Goal: Transaction & Acquisition: Book appointment/travel/reservation

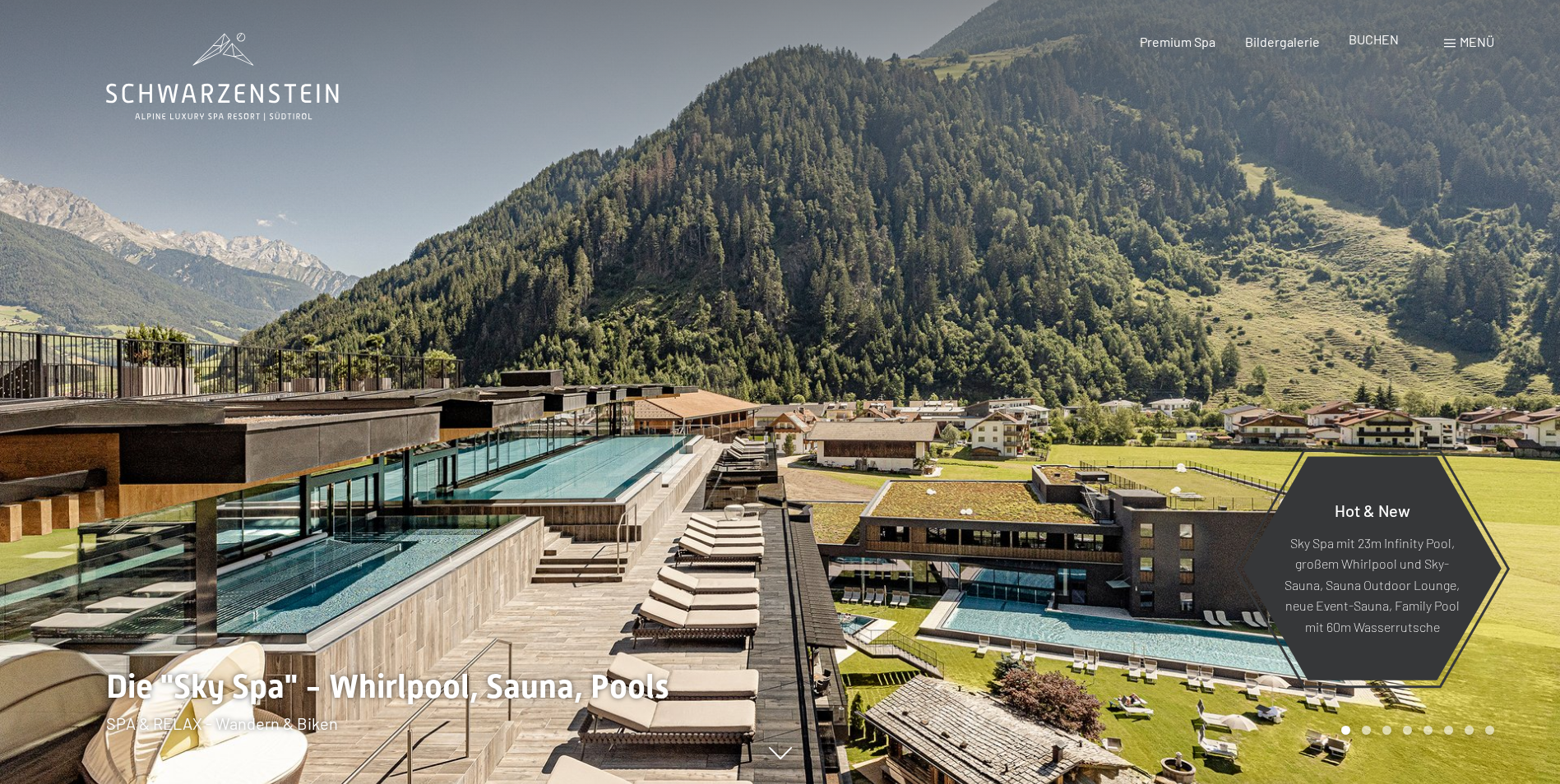
click at [1388, 41] on span "BUCHEN" at bounding box center [1374, 39] width 50 height 15
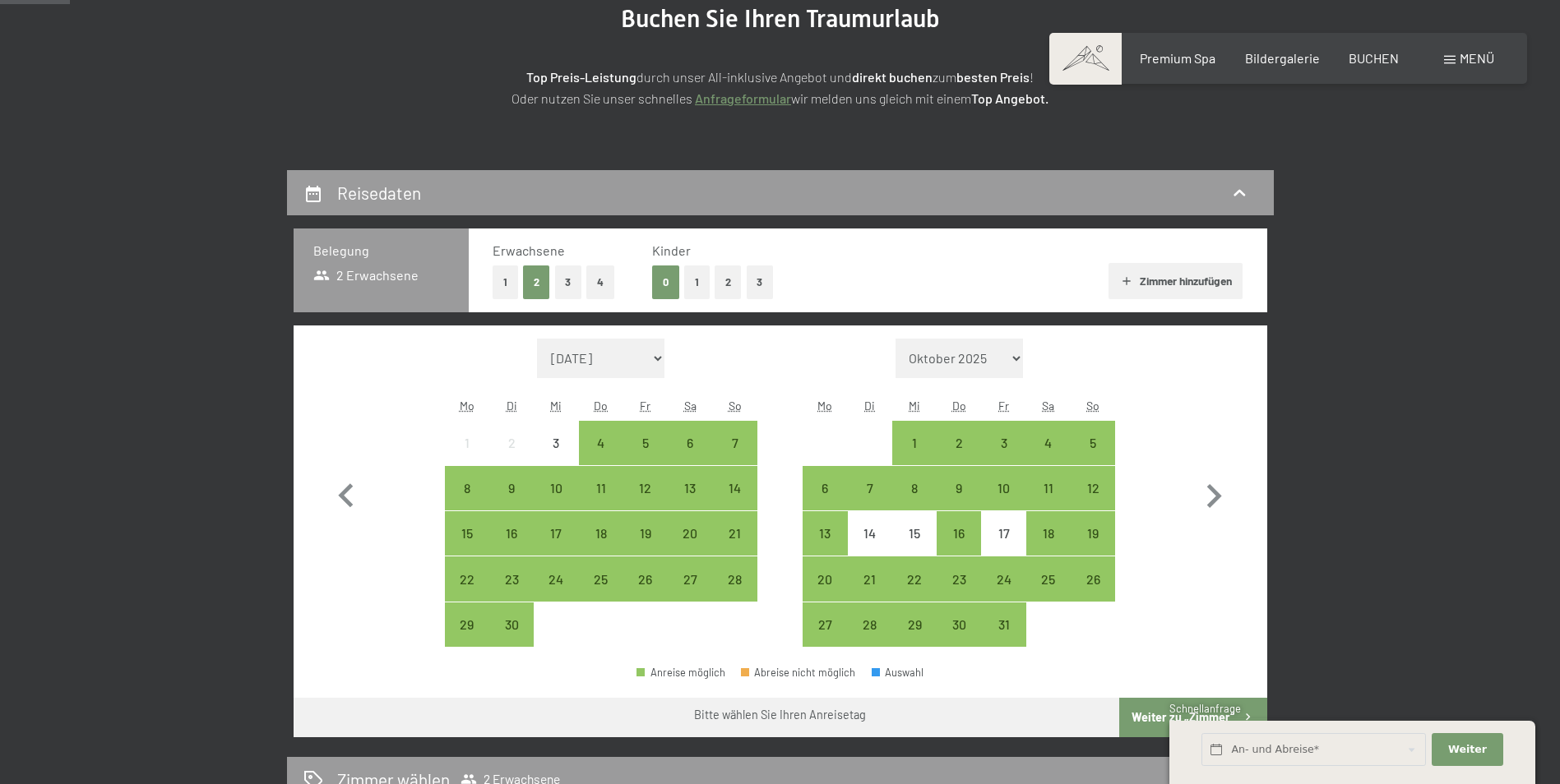
scroll to position [247, 0]
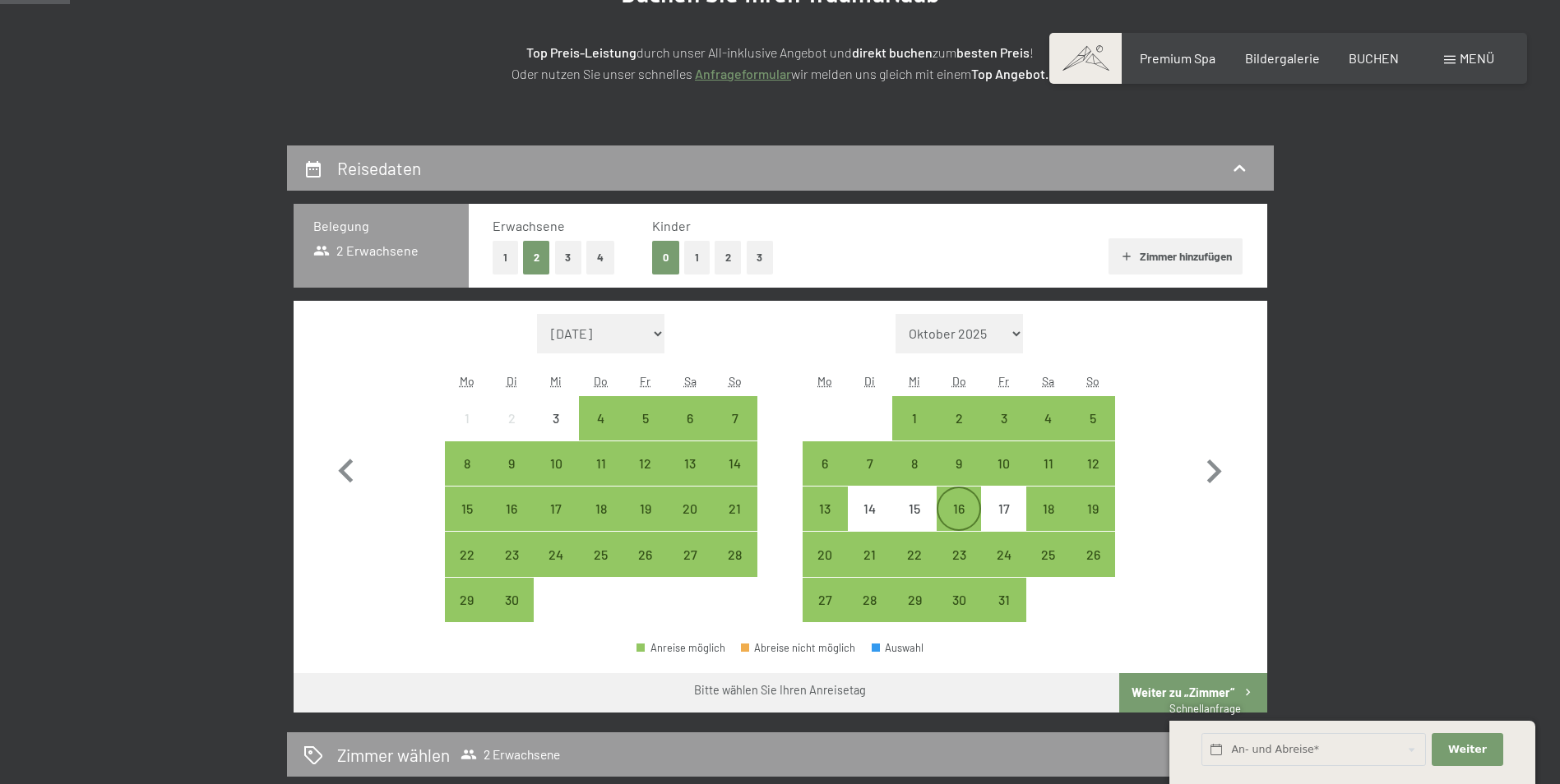
click at [969, 507] on div "16" at bounding box center [958, 522] width 41 height 41
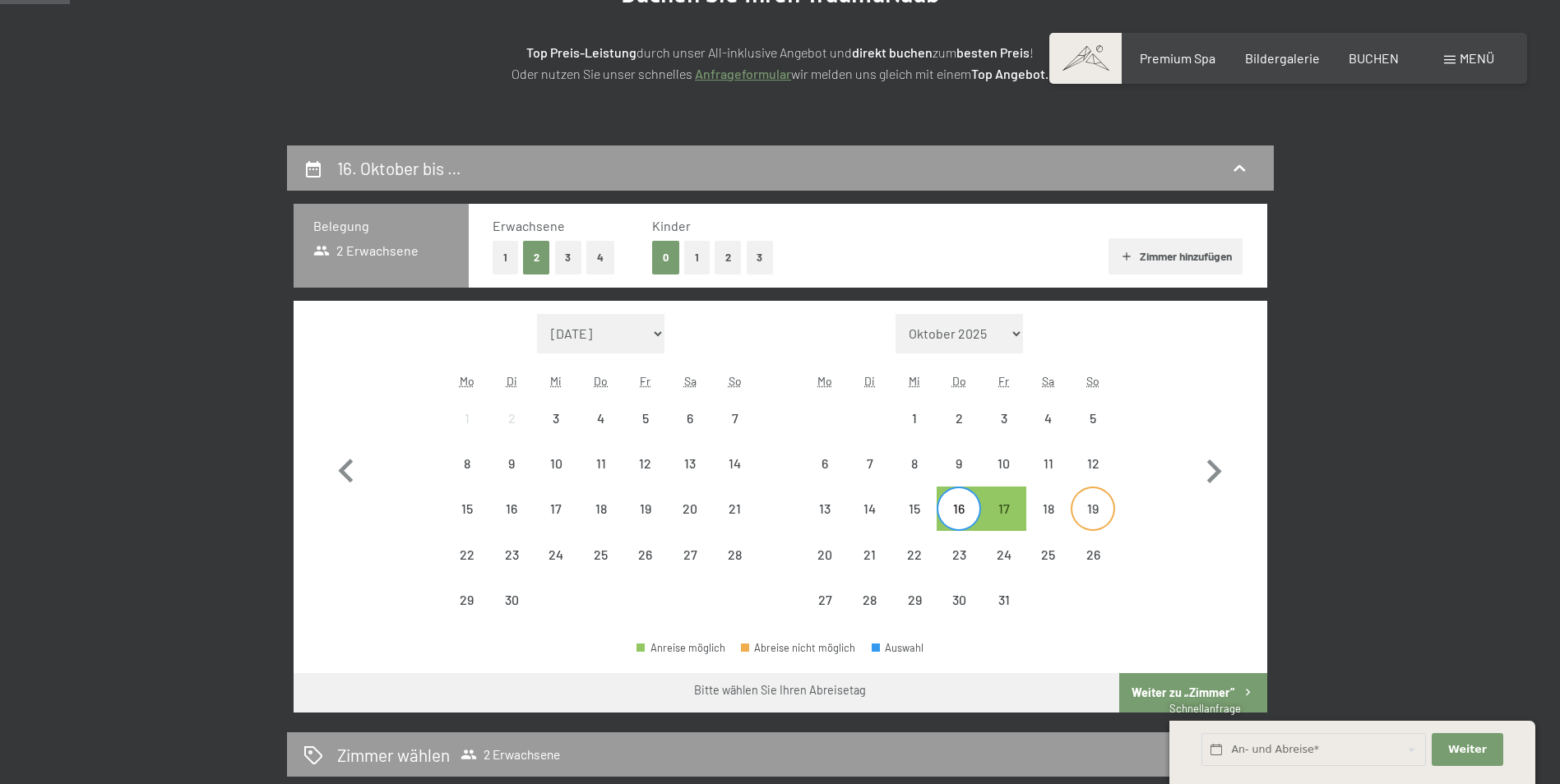
click at [1108, 507] on div "19" at bounding box center [1093, 522] width 41 height 41
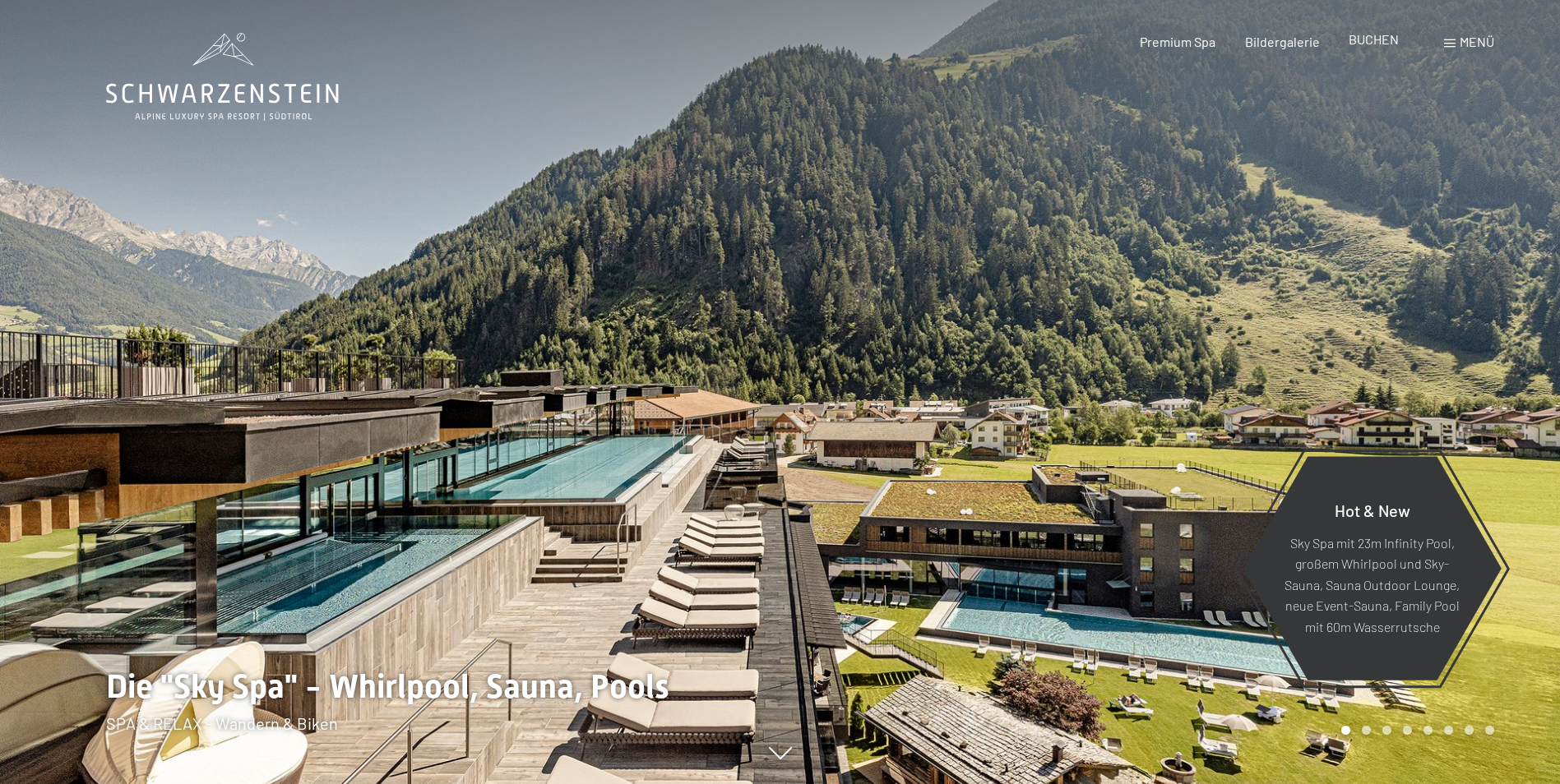
click at [1376, 44] on span "BUCHEN" at bounding box center [1374, 39] width 50 height 15
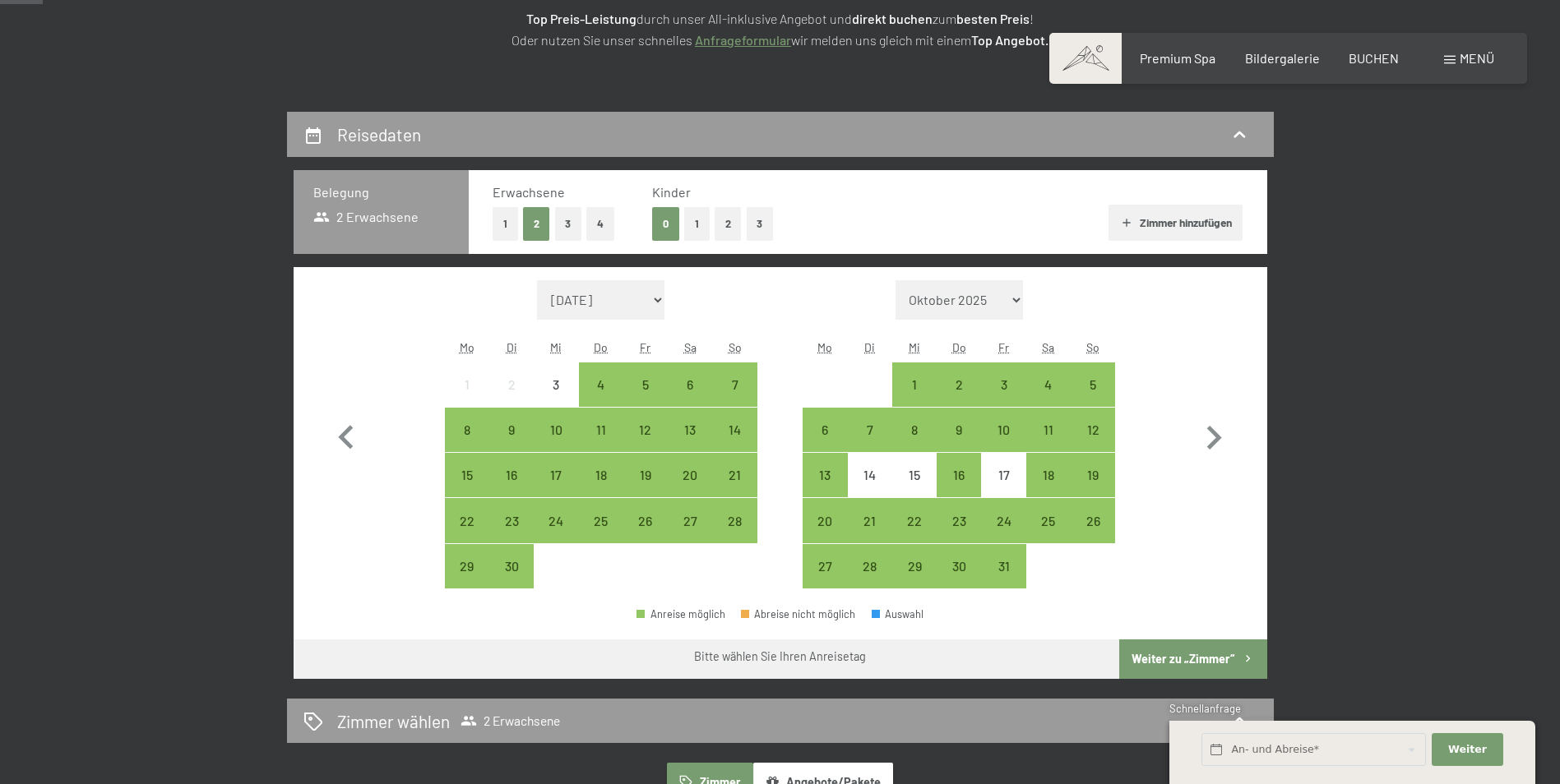
scroll to position [329, 0]
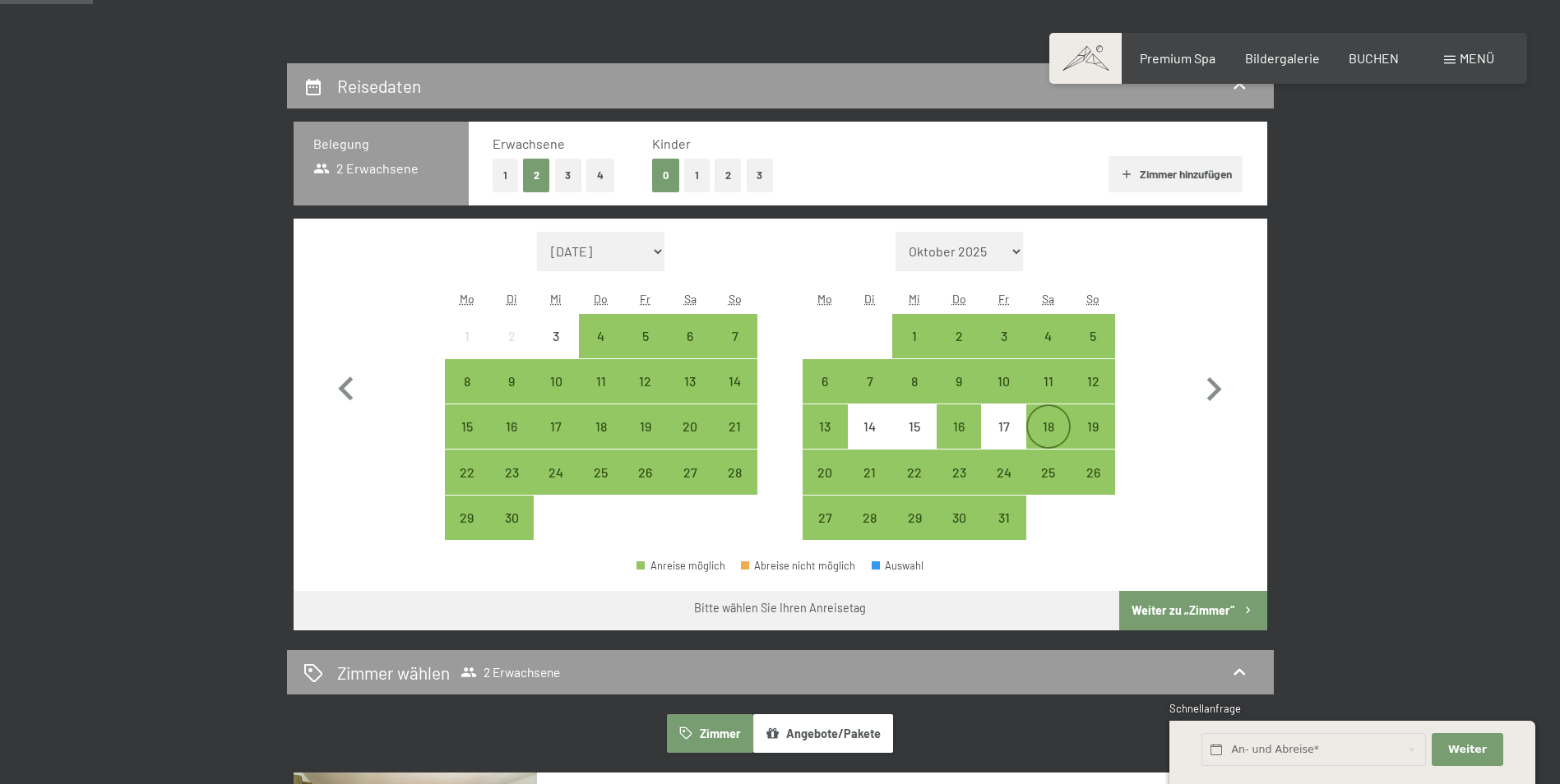
click at [1046, 420] on div "18" at bounding box center [1048, 440] width 41 height 41
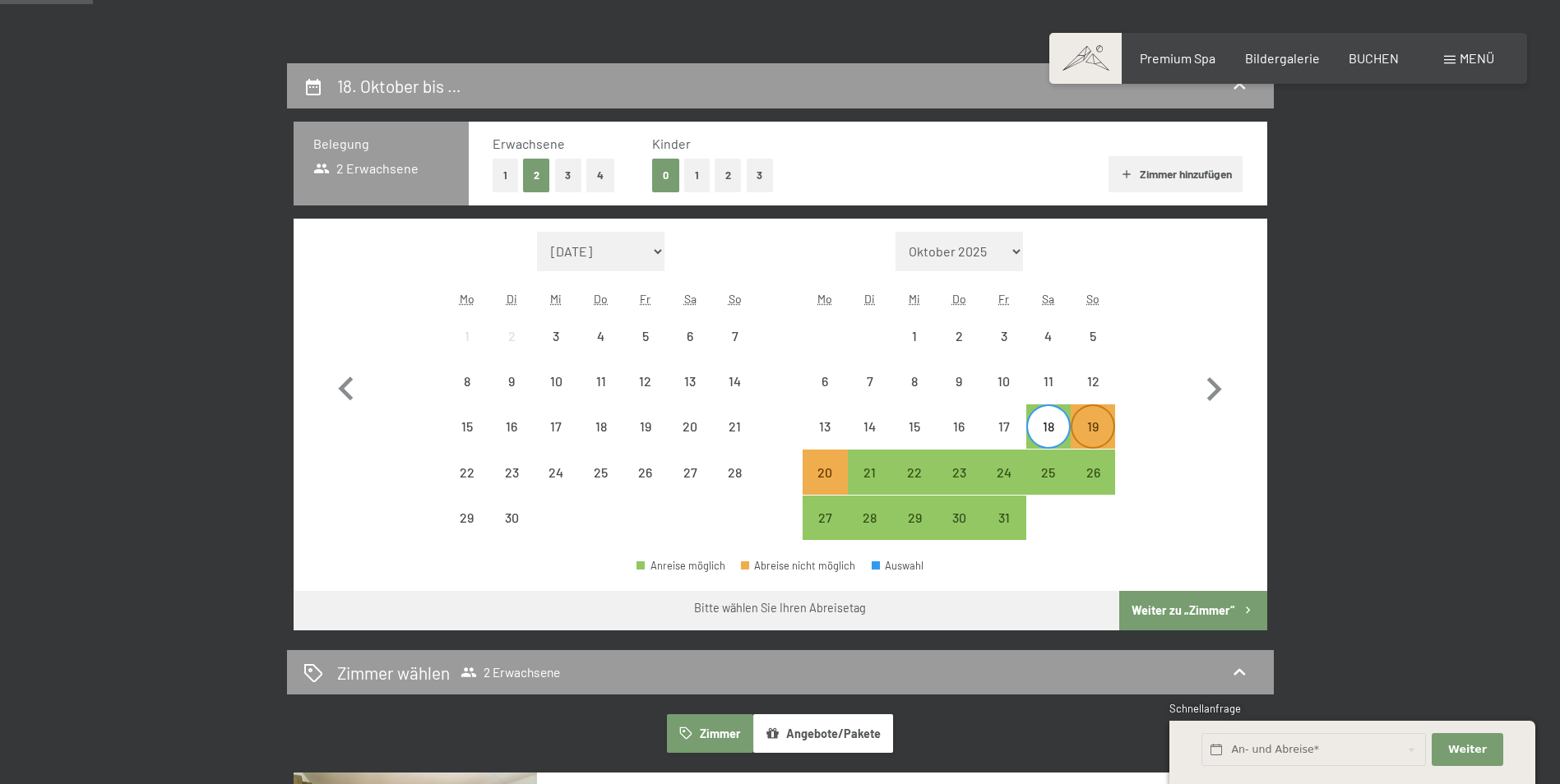
click at [1083, 427] on div "19" at bounding box center [1093, 440] width 41 height 41
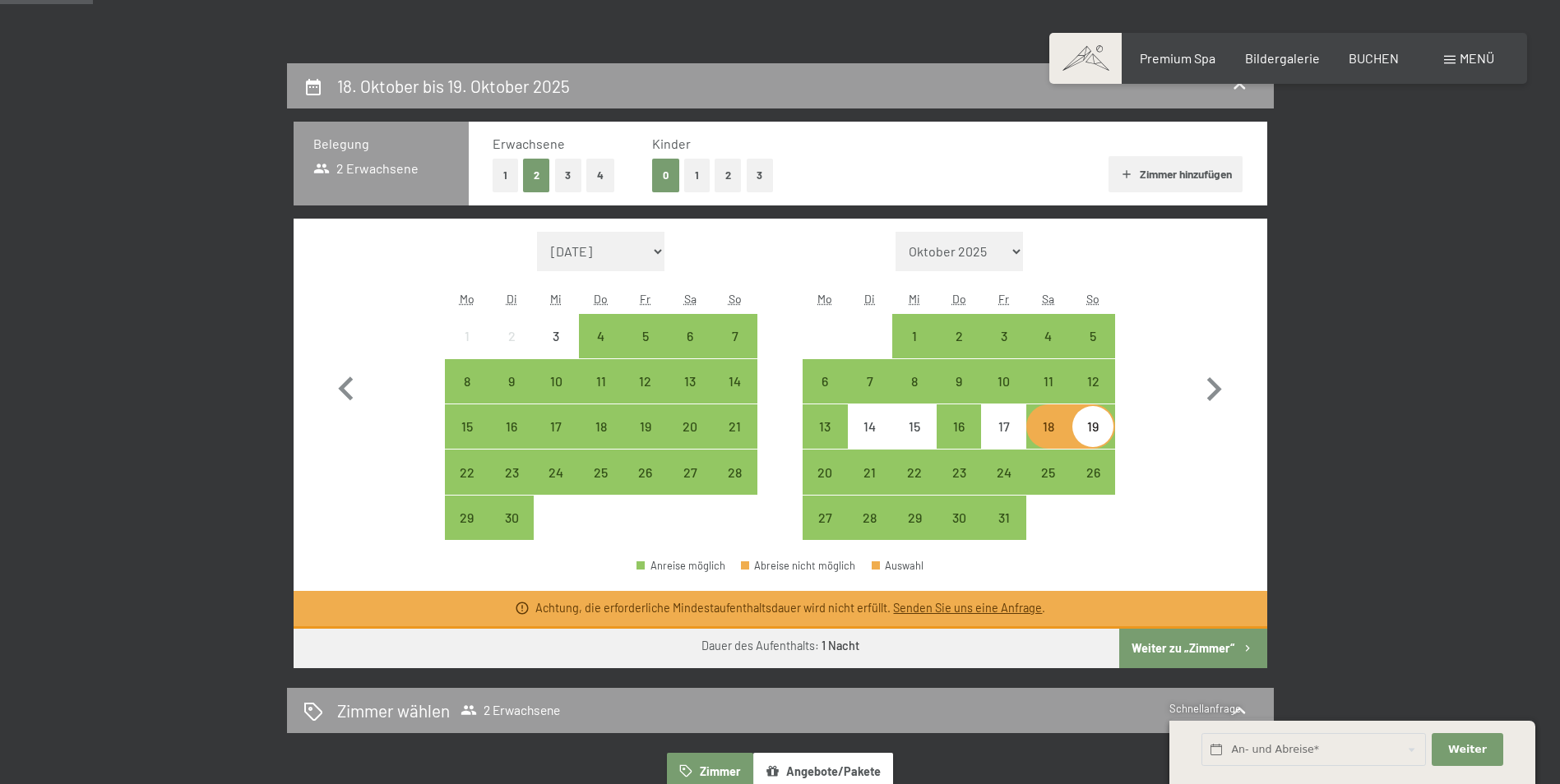
click at [1047, 428] on div "18" at bounding box center [1048, 440] width 41 height 41
